Goal: Task Accomplishment & Management: Use online tool/utility

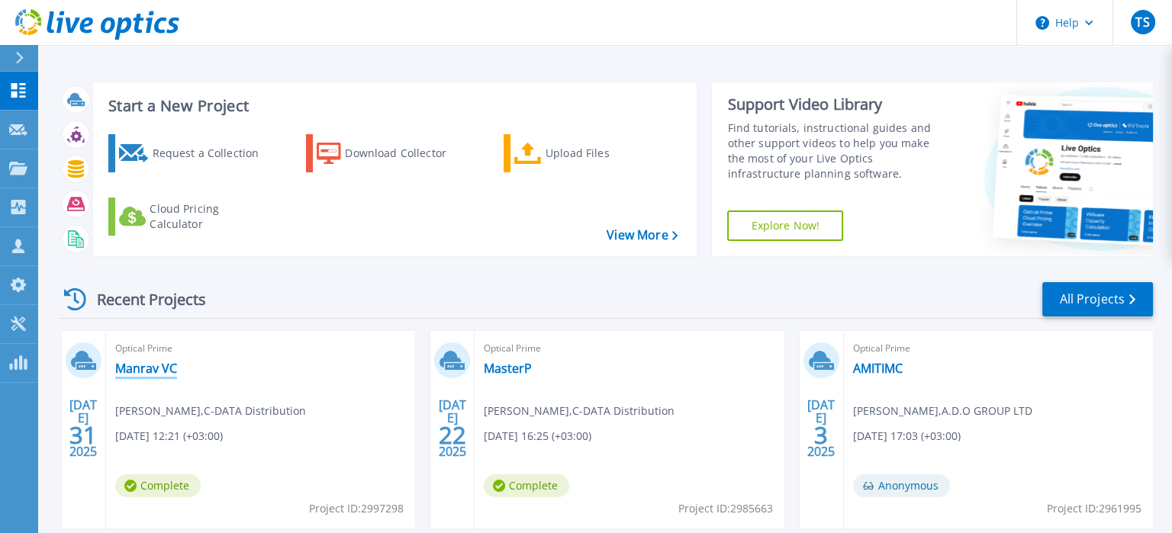
click at [153, 368] on link "Manrav VC" at bounding box center [146, 368] width 62 height 15
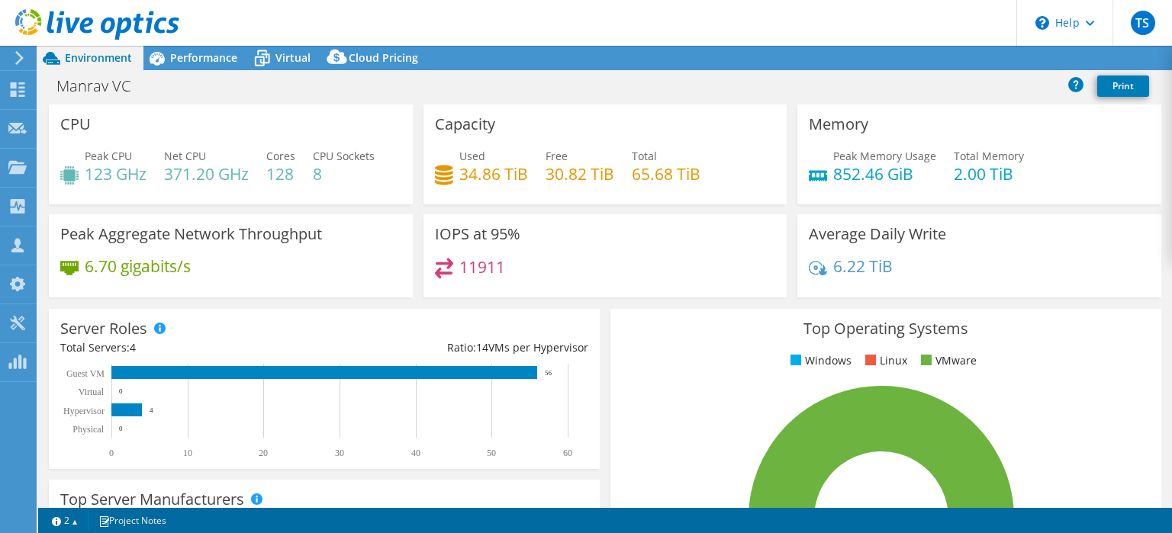
select select "USD"
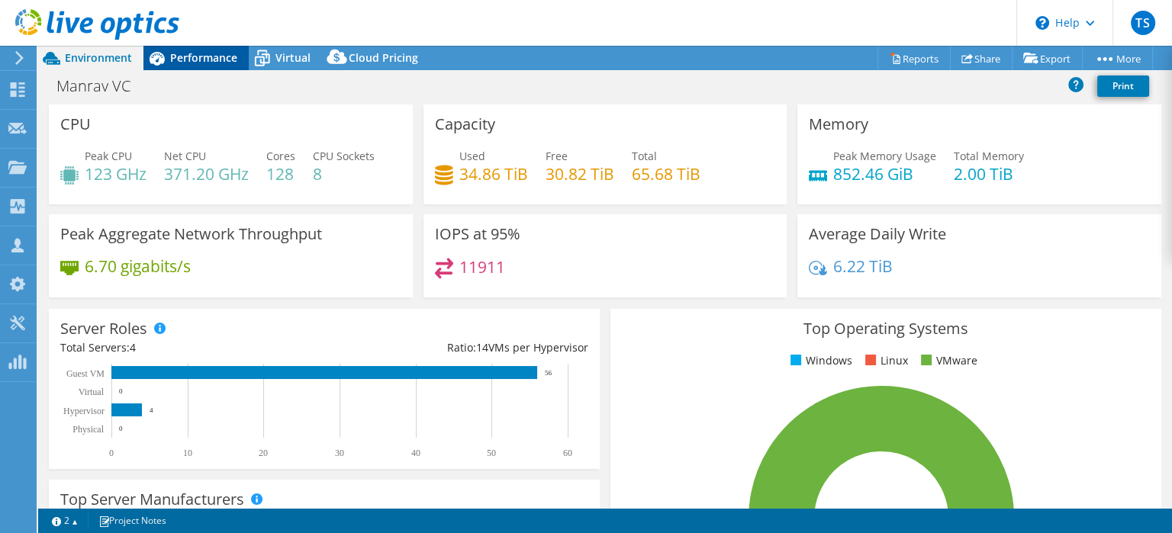
click at [197, 57] on span "Performance" at bounding box center [203, 57] width 67 height 14
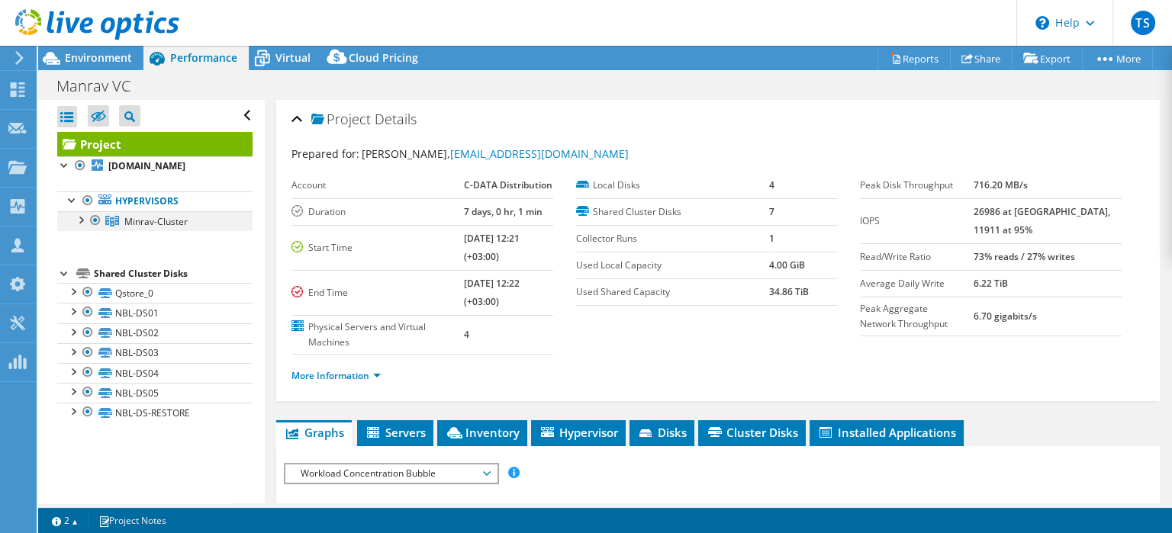
click at [84, 217] on div at bounding box center [79, 218] width 15 height 15
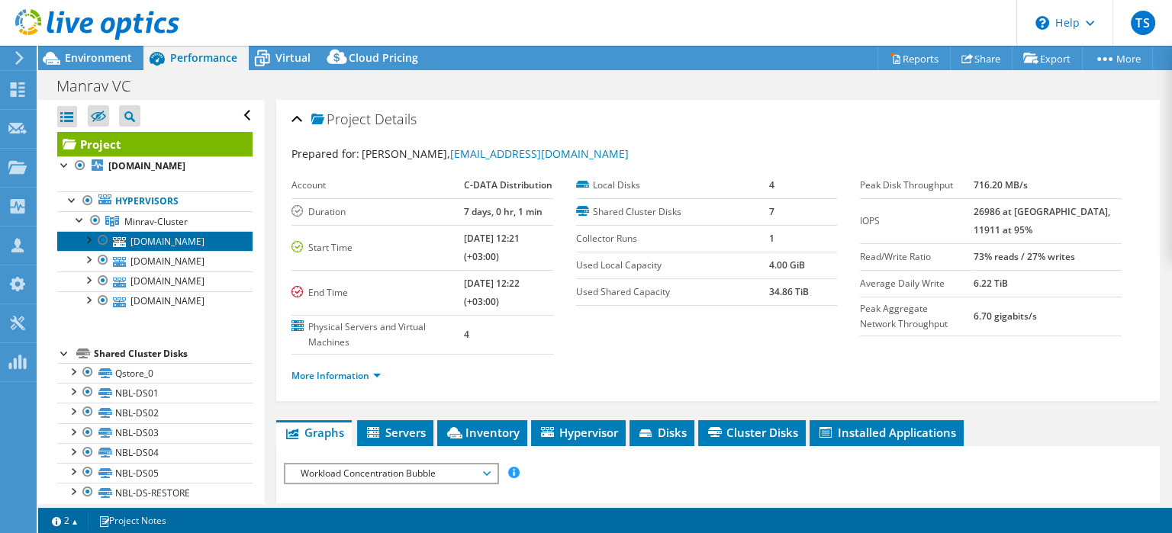
click at [159, 243] on link "[DOMAIN_NAME]" at bounding box center [154, 241] width 195 height 20
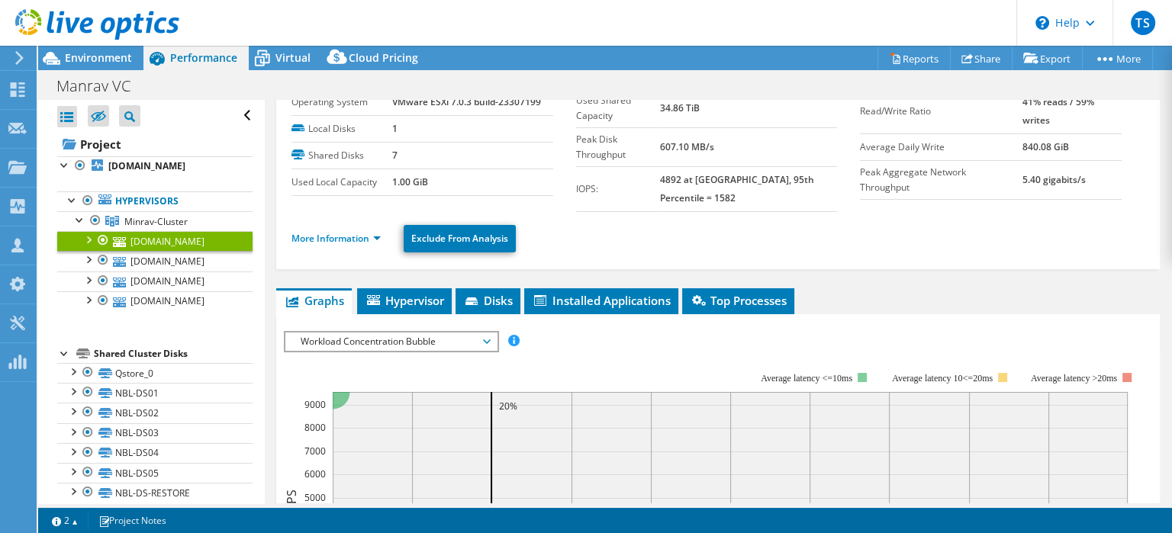
scroll to position [56, 0]
click at [370, 233] on link "More Information" at bounding box center [335, 239] width 89 height 13
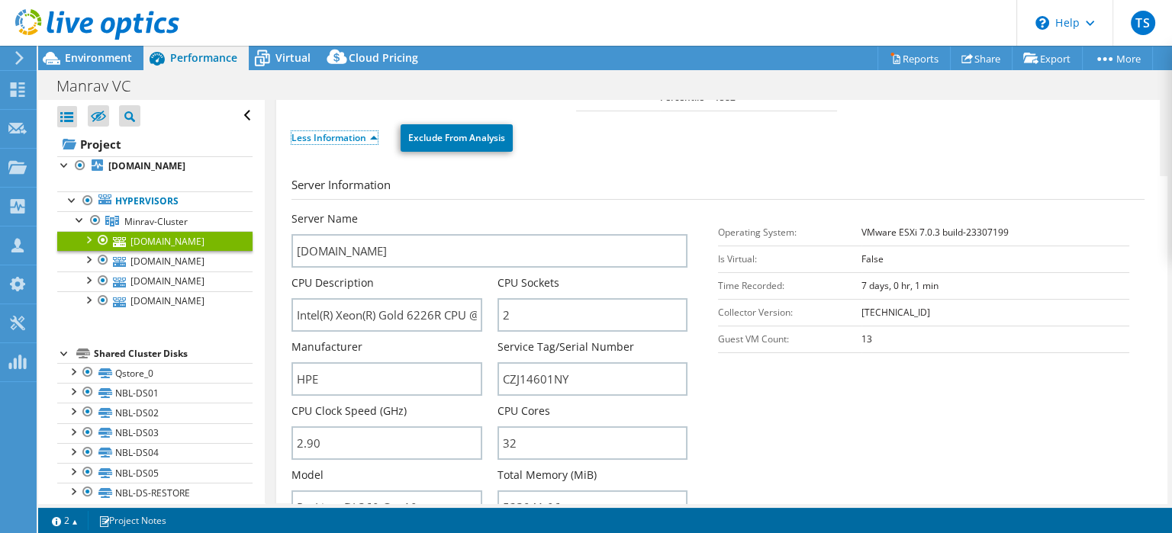
scroll to position [206, 0]
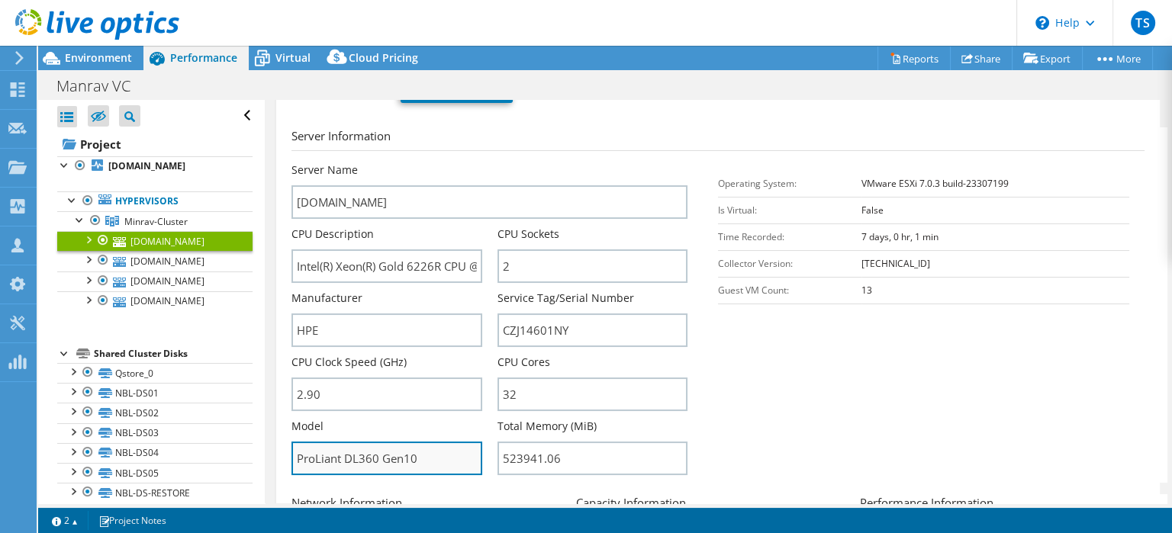
drag, startPoint x: 423, startPoint y: 433, endPoint x: 264, endPoint y: 441, distance: 158.9
click at [291, 442] on input "ProLiant DL360 Gen10" at bounding box center [386, 459] width 190 height 34
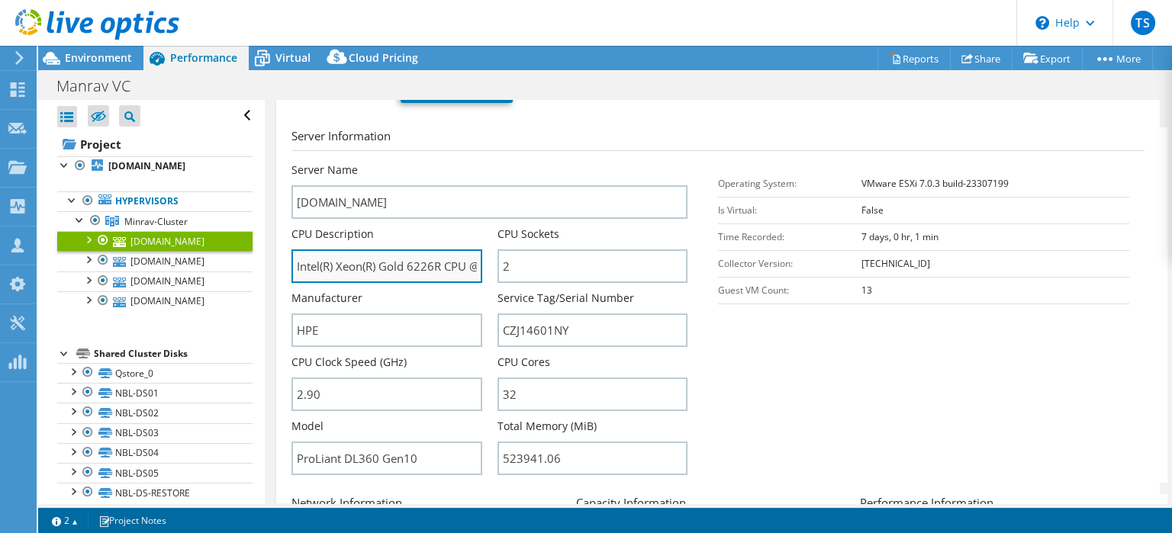
drag, startPoint x: 297, startPoint y: 252, endPoint x: 441, endPoint y: 256, distance: 144.2
click at [441, 256] on input "Intel(R) Xeon(R) Gold 6226R CPU @ 2.90GHz 2.89 GHz" at bounding box center [386, 266] width 190 height 34
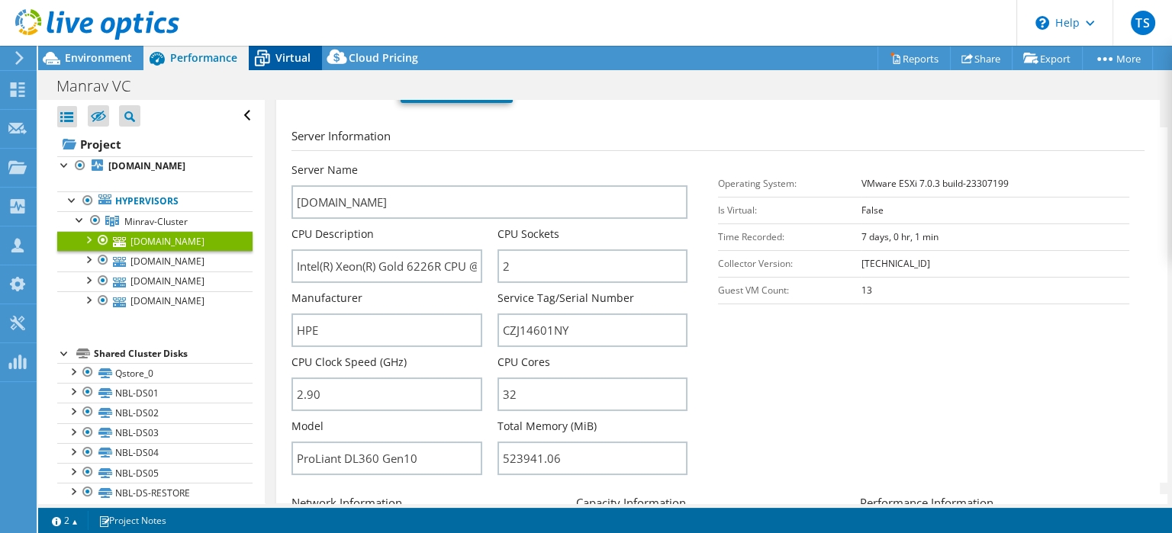
click at [288, 50] on div "Virtual" at bounding box center [285, 58] width 73 height 24
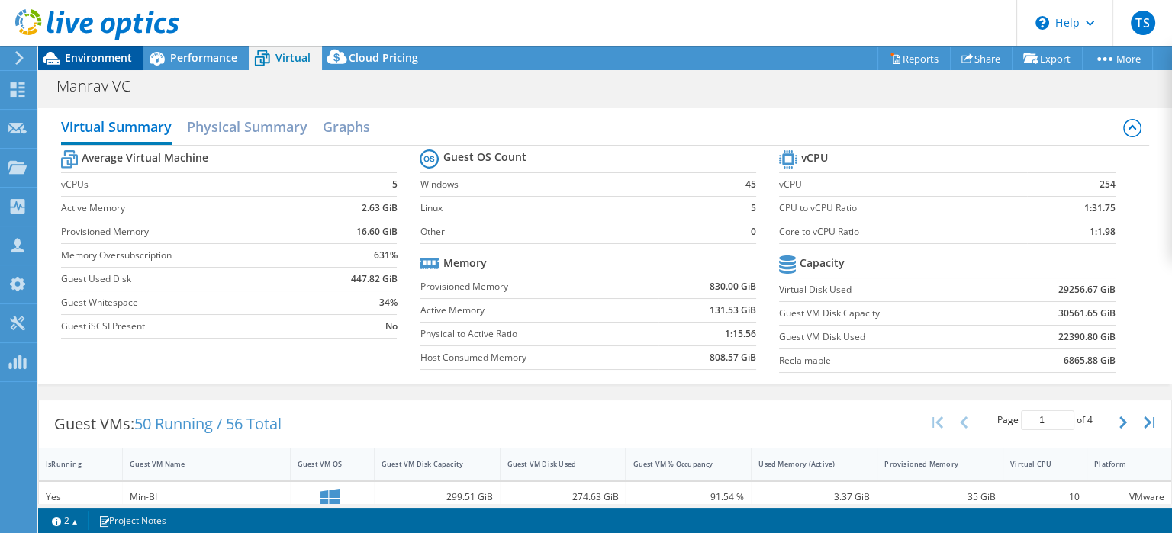
click at [100, 57] on span "Environment" at bounding box center [98, 57] width 67 height 14
